Goal: Information Seeking & Learning: Compare options

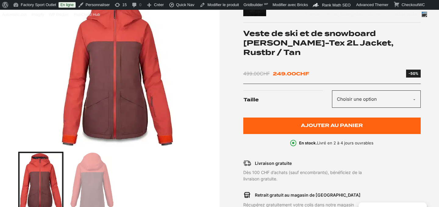
scroll to position [90, 0]
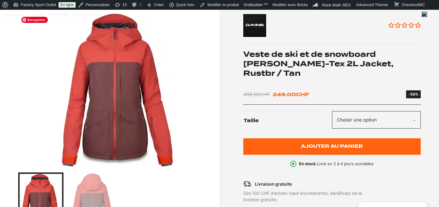
click at [120, 122] on img "1 of 2" at bounding box center [117, 90] width 198 height 153
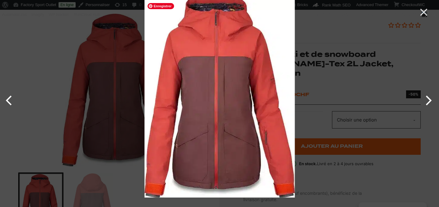
click at [191, 90] on img at bounding box center [220, 94] width 150 height 207
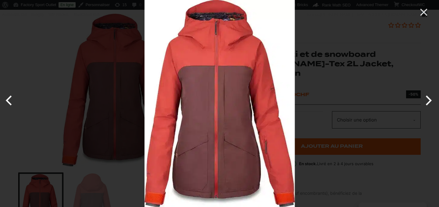
click at [96, 186] on div at bounding box center [219, 103] width 439 height 207
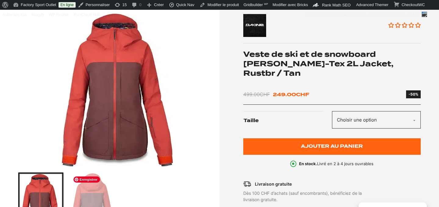
click at [83, 200] on img "Go to slide 2" at bounding box center [91, 204] width 43 height 62
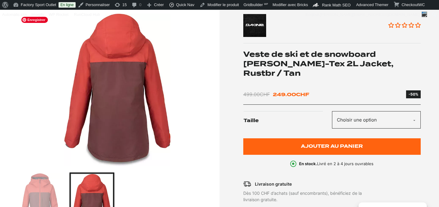
click at [112, 117] on img "2 of 2" at bounding box center [117, 90] width 198 height 153
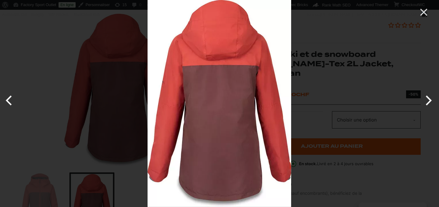
click at [318, 27] on div at bounding box center [367, 103] width 439 height 207
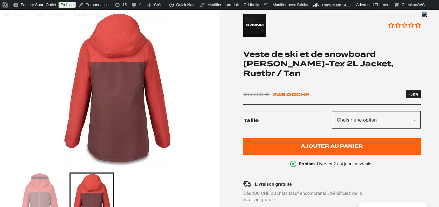
click at [318, 27] on img at bounding box center [287, 25] width 89 height 23
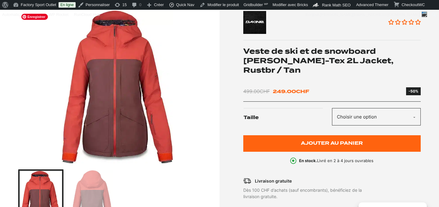
scroll to position [83, 0]
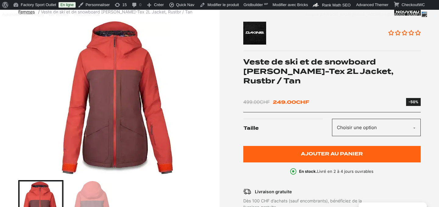
click at [349, 126] on select "Choisir une option L" at bounding box center [376, 127] width 89 height 17
select select "L"
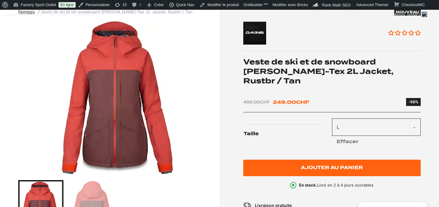
drag, startPoint x: 380, startPoint y: 61, endPoint x: 394, endPoint y: 77, distance: 21.4
click at [394, 77] on h1 "Veste de ski et de snowboard [PERSON_NAME]-Tex 2L Jacket, Rustbr / Tan" at bounding box center [332, 71] width 178 height 29
copy h1 "Dakine Tilly Jane Gore-Tex 2L Jacket, Rustbr / Tan"
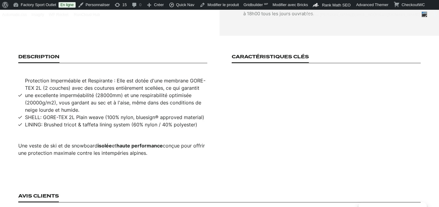
scroll to position [401, 0]
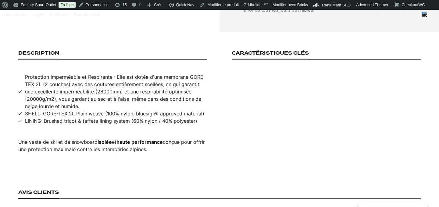
drag, startPoint x: 26, startPoint y: 70, endPoint x: 186, endPoint y: 160, distance: 183.7
click at [186, 160] on section "Description Protection Imperméable et Respirante : Elle est dotée d'une membran…" at bounding box center [219, 101] width 439 height 139
copy div "Protection Imperméable et Respirante : Elle est dotée d'une membrane GORE-TEX 2…"
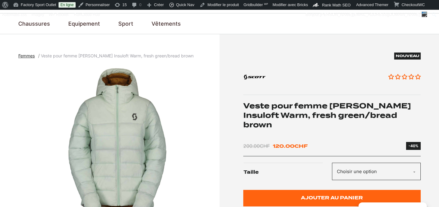
scroll to position [39, 0]
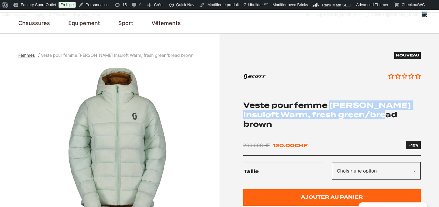
drag, startPoint x: 332, startPoint y: 103, endPoint x: 395, endPoint y: 114, distance: 64.1
click at [395, 114] on h1 "Veste pour femme [PERSON_NAME] Insuloft Warm, fresh green/bread brown" at bounding box center [332, 114] width 178 height 29
copy h1 "SCOTT Insuloft Warm, fresh green/bread brown"
click at [130, 150] on img "1 of 2" at bounding box center [117, 141] width 198 height 153
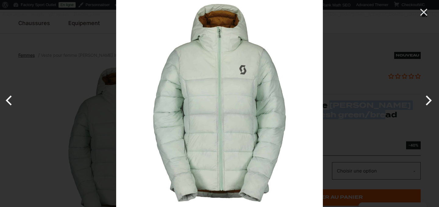
click at [352, 62] on div at bounding box center [335, 103] width 439 height 207
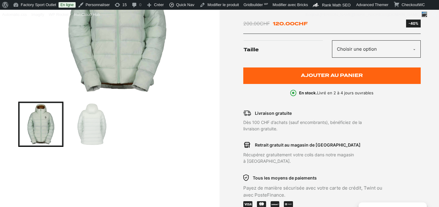
scroll to position [163, 0]
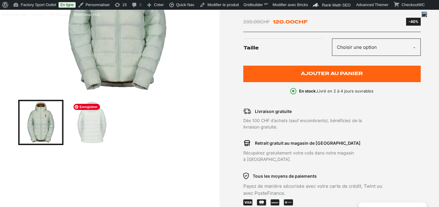
click at [98, 128] on img "Go to slide 2" at bounding box center [91, 122] width 43 height 43
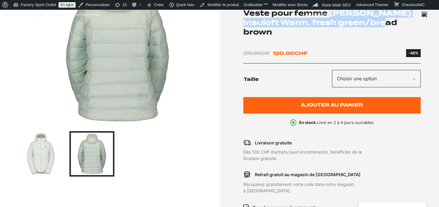
scroll to position [83, 0]
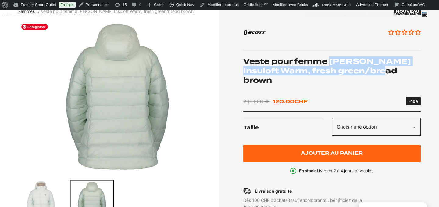
click at [128, 118] on img "2 of 2" at bounding box center [117, 97] width 198 height 153
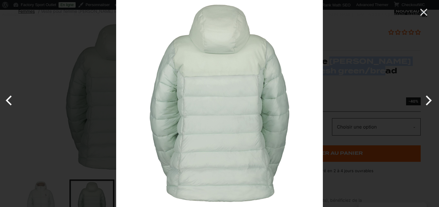
click at [344, 48] on div at bounding box center [335, 103] width 439 height 207
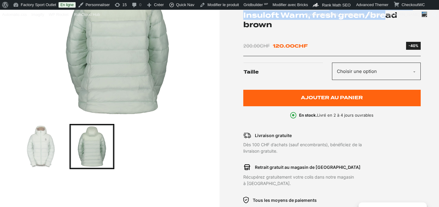
scroll to position [130, 0]
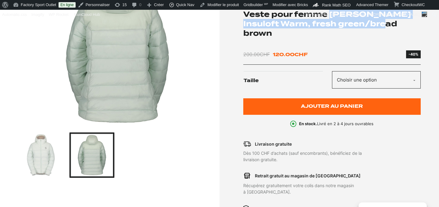
click at [371, 71] on select "Choisir une option M" at bounding box center [376, 79] width 89 height 17
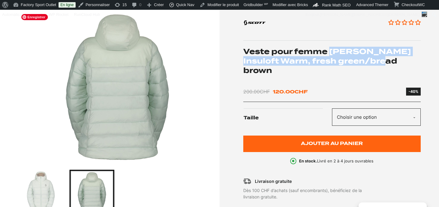
scroll to position [60, 0]
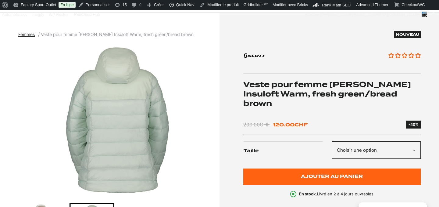
click at [336, 109] on div "Nouveau Aucun avis Veste pour femme SCOTT Insuloft Warm, fresh green/bread brow…" at bounding box center [332, 114] width 178 height 166
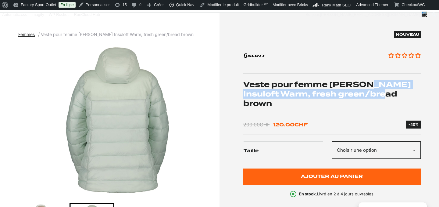
drag, startPoint x: 365, startPoint y: 84, endPoint x: 395, endPoint y: 96, distance: 31.9
click at [395, 96] on h1 "Veste pour femme [PERSON_NAME] Insuloft Warm, fresh green/bread brown" at bounding box center [332, 94] width 178 height 29
copy h1 "nsuloft Warm, fresh green/bread brown"
click at [374, 100] on div "Nouveau Aucun avis Veste pour femme SCOTT Insuloft Warm, fresh green/bread brow…" at bounding box center [332, 114] width 178 height 166
drag, startPoint x: 331, startPoint y: 83, endPoint x: 397, endPoint y: 93, distance: 66.9
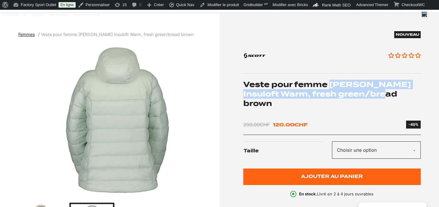
click at [397, 93] on h1 "Veste pour femme [PERSON_NAME] Insuloft Warm, fresh green/bread brown" at bounding box center [332, 94] width 178 height 29
copy h1 "SCOTT Insuloft Warm, fresh green/bread brown"
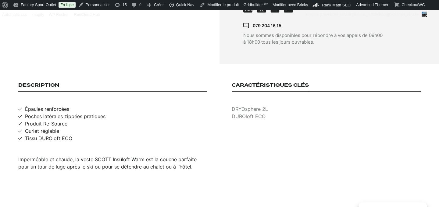
scroll to position [365, 0]
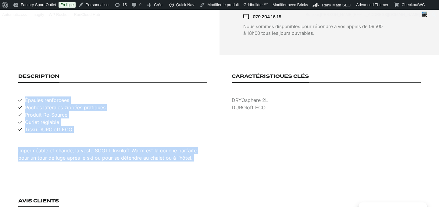
drag, startPoint x: 26, startPoint y: 84, endPoint x: 200, endPoint y: 146, distance: 184.8
click at [199, 146] on section "Description Épaules renforcées Poches latérales zippées pratiques Produit Re-So…" at bounding box center [219, 117] width 439 height 124
copy div "Épaules renforcées Poches latérales zippées pratiques Produit Re-Source Ourlet …"
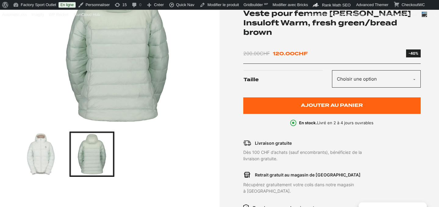
scroll to position [71, 0]
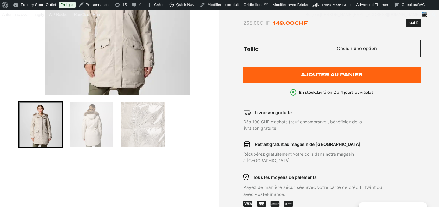
scroll to position [162, 0]
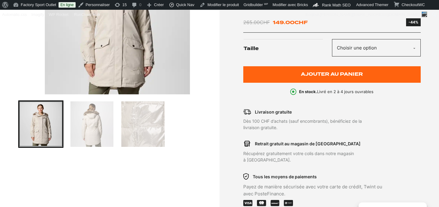
click at [352, 52] on select "Choisir une option M" at bounding box center [376, 47] width 89 height 17
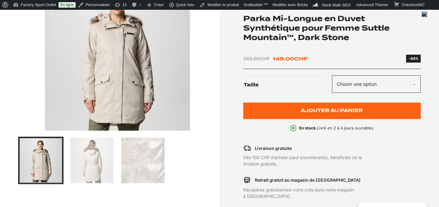
scroll to position [44, 0]
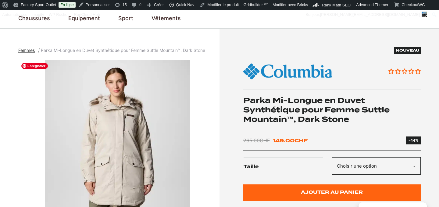
click at [131, 161] on img "1 of 3" at bounding box center [117, 136] width 198 height 153
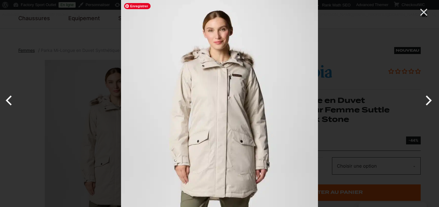
click at [196, 138] on img at bounding box center [219, 103] width 197 height 207
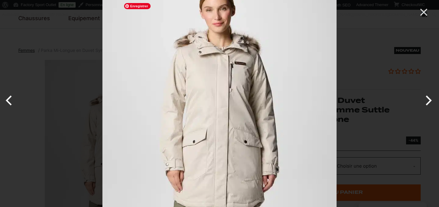
click at [196, 138] on img at bounding box center [220, 97] width 234 height 246
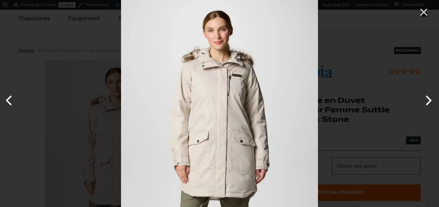
click at [10, 103] on button "Previous" at bounding box center [11, 100] width 23 height 31
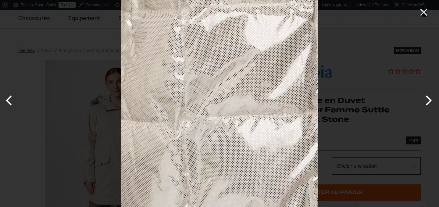
click at [11, 103] on button "Previous" at bounding box center [11, 100] width 23 height 31
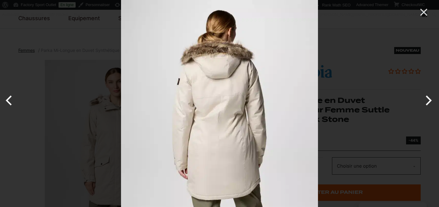
click at [9, 101] on button "Previous" at bounding box center [11, 100] width 23 height 31
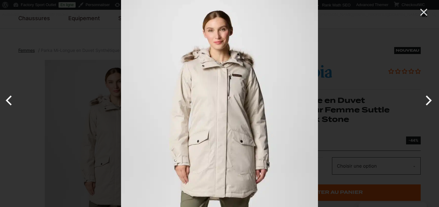
click at [347, 33] on div at bounding box center [340, 103] width 439 height 207
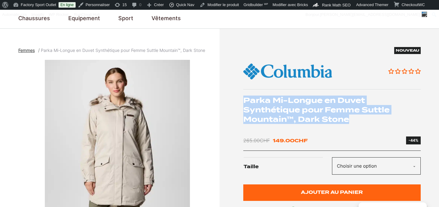
drag, startPoint x: 245, startPoint y: 99, endPoint x: 362, endPoint y: 119, distance: 118.9
click at [362, 120] on h1 "Parka Mi-Longue en Duvet Synthétique pour Femme Suttle Mountain™, Dark Stone" at bounding box center [332, 109] width 178 height 29
copy h1 "Parka Mi-Longue en Duvet Synthétique pour Femme Suttle Mountain™, Dark Stone"
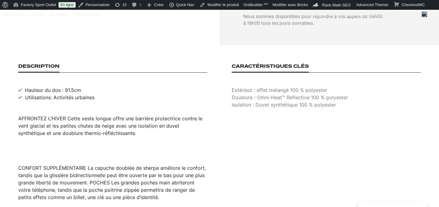
scroll to position [380, 0]
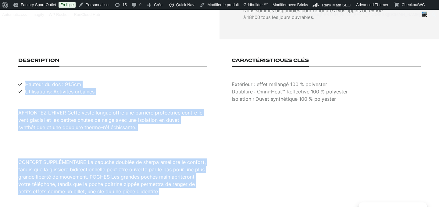
drag, startPoint x: 25, startPoint y: 77, endPoint x: 151, endPoint y: 189, distance: 168.3
click at [151, 189] on section "Description Hauteur du dos : 91.5cm Utilisations: Activités urbaines AFFRONTEZ …" at bounding box center [219, 126] width 439 height 174
copy div "Hauteur du dos : 91.5cm Utilisations: Activités urbaines AFFRONTEZ L’HIVER Cett…"
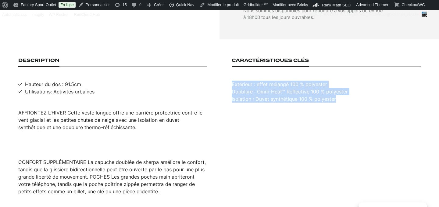
drag, startPoint x: 232, startPoint y: 77, endPoint x: 343, endPoint y: 92, distance: 111.2
click at [343, 92] on li "Extérieur : effet mélangé 100 % polyester Doublure : Omni-Heat™ Reflective 100 …" at bounding box center [326, 92] width 189 height 22
copy li "Extérieur : effet mélangé 100 % polyester Doublure : Omni-Heat™ Reflective 100 …"
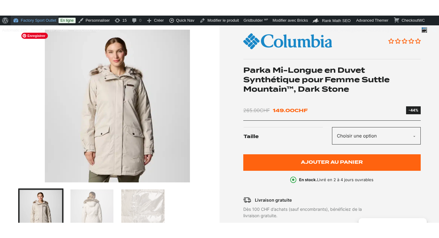
scroll to position [23, 0]
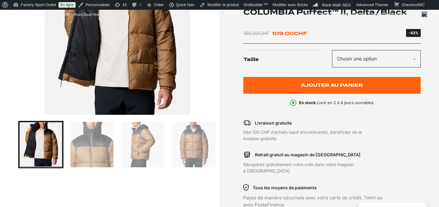
scroll to position [142, 0]
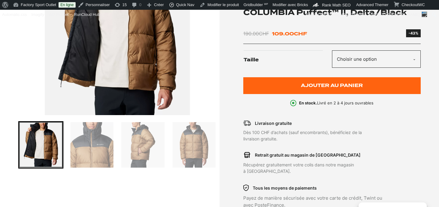
click at [364, 59] on select "Choisir une option S" at bounding box center [376, 58] width 89 height 17
select select "S"
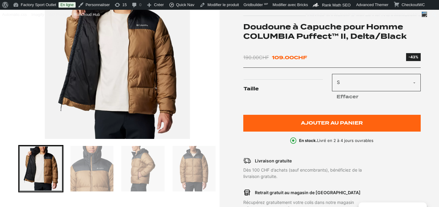
scroll to position [95, 0]
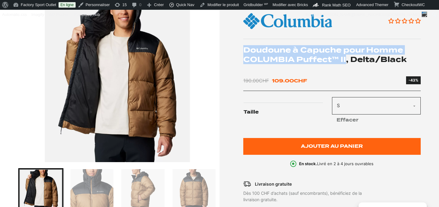
drag, startPoint x: 244, startPoint y: 49, endPoint x: 344, endPoint y: 58, distance: 100.5
click at [344, 58] on h1 "Doudoune à Capuche pour Homme COLUMBIA Puffect™ II, Delta/Black" at bounding box center [332, 54] width 178 height 19
copy h1 "Doudoune à Capuche pour Homme COLUMBIA Puffect™ II"
click at [117, 85] on img "1 of 5" at bounding box center [117, 85] width 198 height 153
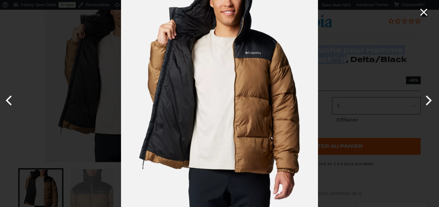
click at [426, 12] on icon "Close" at bounding box center [424, 12] width 12 height 12
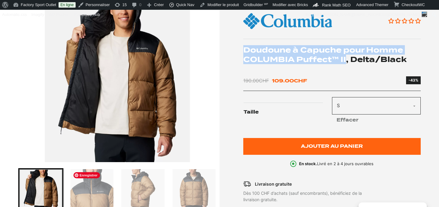
click at [94, 186] on img "Go to slide 2" at bounding box center [91, 191] width 43 height 45
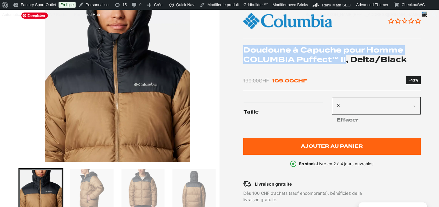
click at [136, 86] on img "2 of 5" at bounding box center [117, 85] width 198 height 153
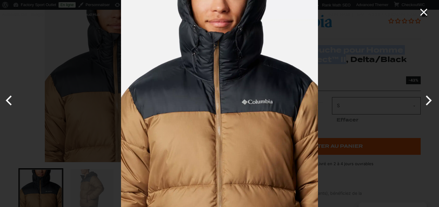
click at [424, 13] on icon "Close" at bounding box center [423, 12] width 7 height 7
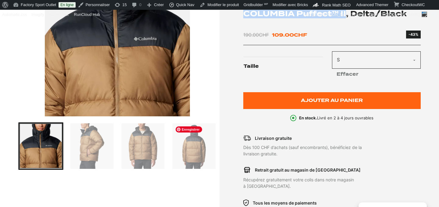
scroll to position [160, 0]
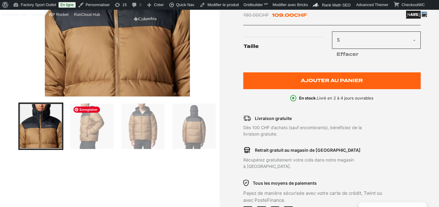
click at [98, 124] on img "Go to slide 3" at bounding box center [91, 125] width 43 height 45
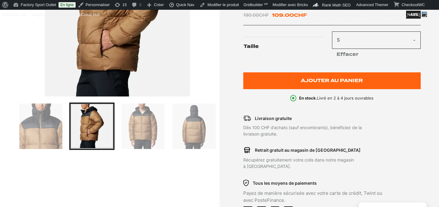
click at [139, 67] on img "3 of 5" at bounding box center [117, 20] width 198 height 153
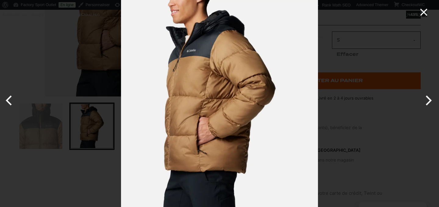
click at [425, 12] on icon "Close" at bounding box center [423, 12] width 7 height 7
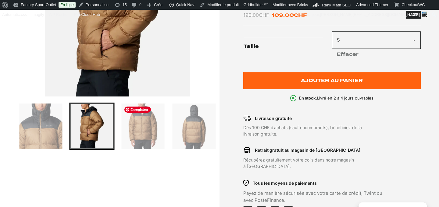
click at [150, 120] on img "Go to slide 4" at bounding box center [142, 125] width 43 height 45
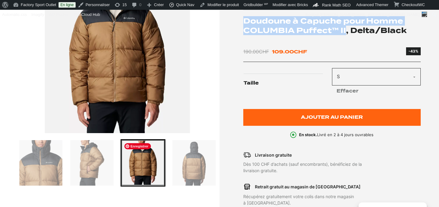
scroll to position [99, 0]
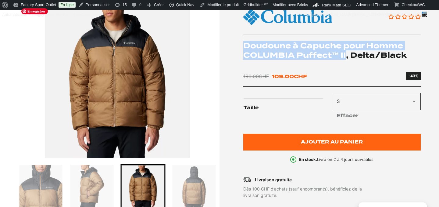
click at [123, 104] on img "4 of 5" at bounding box center [117, 81] width 198 height 153
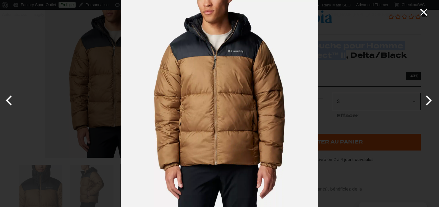
click at [424, 16] on icon "Close" at bounding box center [424, 12] width 12 height 12
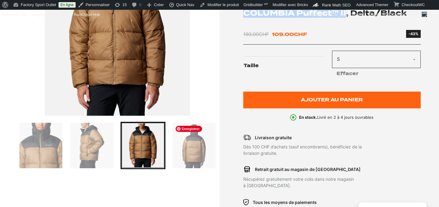
scroll to position [167, 0]
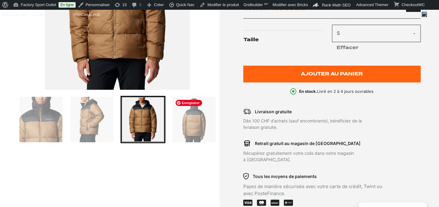
click at [192, 121] on img "Go to slide 5" at bounding box center [194, 119] width 43 height 45
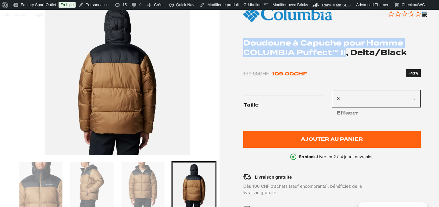
scroll to position [92, 0]
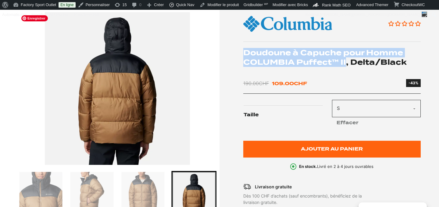
click at [96, 104] on img "5 of 5" at bounding box center [117, 88] width 198 height 153
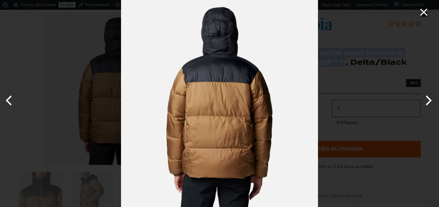
click at [423, 14] on icon "Close" at bounding box center [424, 12] width 12 height 12
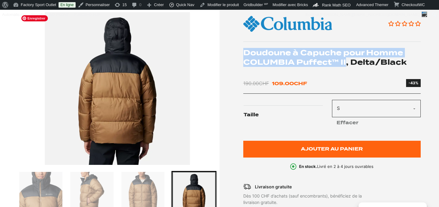
scroll to position [0, 0]
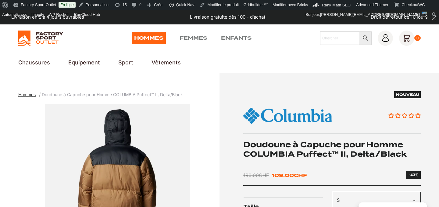
click at [362, 174] on div "190.00 CHF Le prix initial était : 190.00 CHF. 109.00 CHF Le prix actuel est : …" at bounding box center [332, 175] width 178 height 8
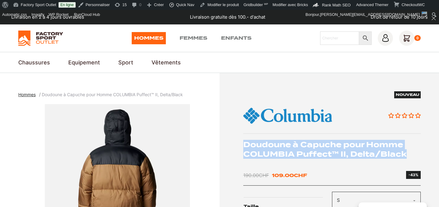
drag, startPoint x: 245, startPoint y: 144, endPoint x: 408, endPoint y: 157, distance: 163.4
click at [408, 157] on h1 "Doudoune à Capuche pour Homme COLUMBIA Puffect™ II, Delta/Black" at bounding box center [332, 149] width 178 height 19
copy h1 "Doudoune à Capuche pour Homme COLUMBIA Puffect™ II, Delta/Black"
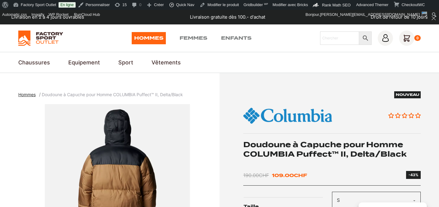
click at [351, 173] on div "190.00 CHF Le prix initial était : 190.00 CHF. 109.00 CHF Le prix actuel est : …" at bounding box center [332, 175] width 178 height 8
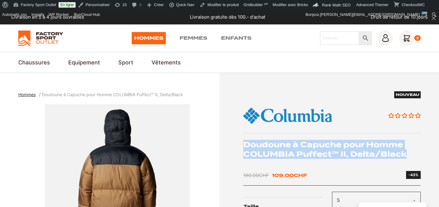
drag, startPoint x: 243, startPoint y: 142, endPoint x: 417, endPoint y: 154, distance: 173.9
click at [417, 154] on h1 "Doudoune à Capuche pour Homme COLUMBIA Puffect™ II, Delta/Black" at bounding box center [332, 149] width 178 height 19
copy h1 "Doudoune à Capuche pour Homme COLUMBIA Puffect™ II, Delta/Black"
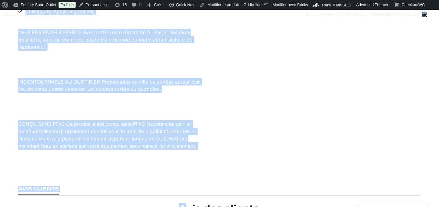
scroll to position [487, 0]
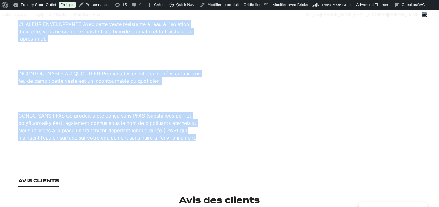
drag, startPoint x: 25, startPoint y: 51, endPoint x: 196, endPoint y: 143, distance: 194.8
click at [196, 143] on section "Description Isolation Thermarator™ Tissu résistant à l’eau Capuche réglable ave…" at bounding box center [219, 47] width 439 height 223
copy div "Isolation Thermarator™ Tissu résistant à l’eau Capuche réglable avec cordon de …"
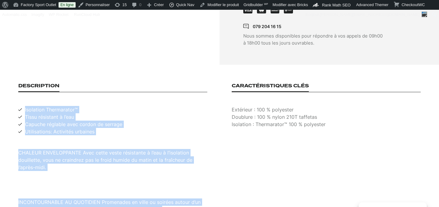
scroll to position [369, 0]
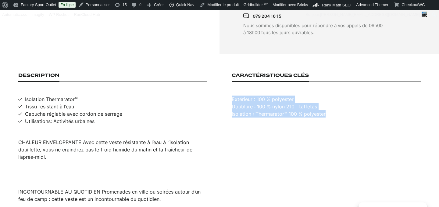
drag, startPoint x: 232, startPoint y: 92, endPoint x: 326, endPoint y: 119, distance: 97.7
click at [329, 119] on div "Caractéristiques clés Extérieur : 100 % polyester Doublure : 100 % nylon 210T t…" at bounding box center [326, 166] width 189 height 187
copy li "Extérieur : 100 % polyester Doublure : 100 % nylon 210T taffetas Isolation : Th…"
